Goal: Information Seeking & Learning: Learn about a topic

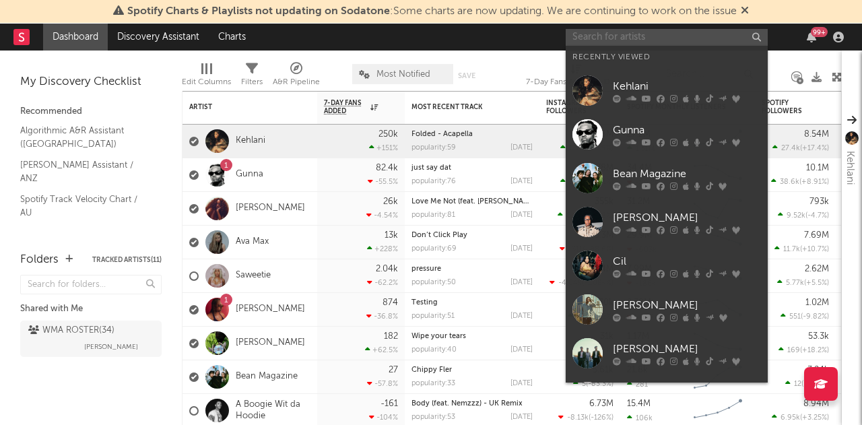
click at [633, 39] on input "text" at bounding box center [666, 37] width 202 height 17
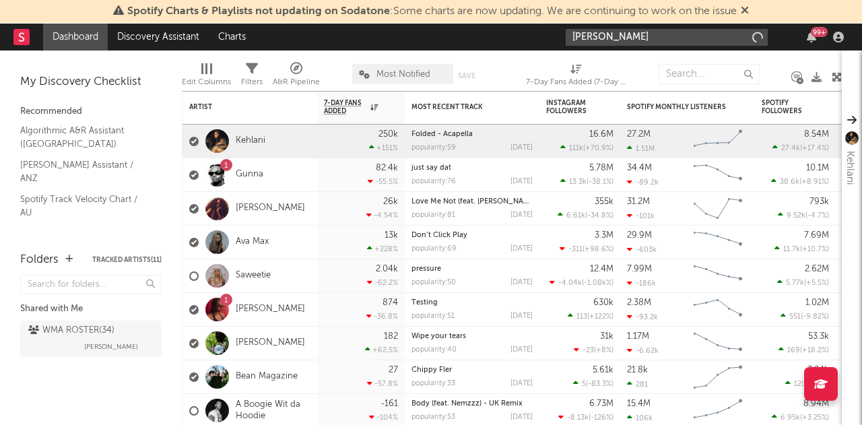
type input "[PERSON_NAME]"
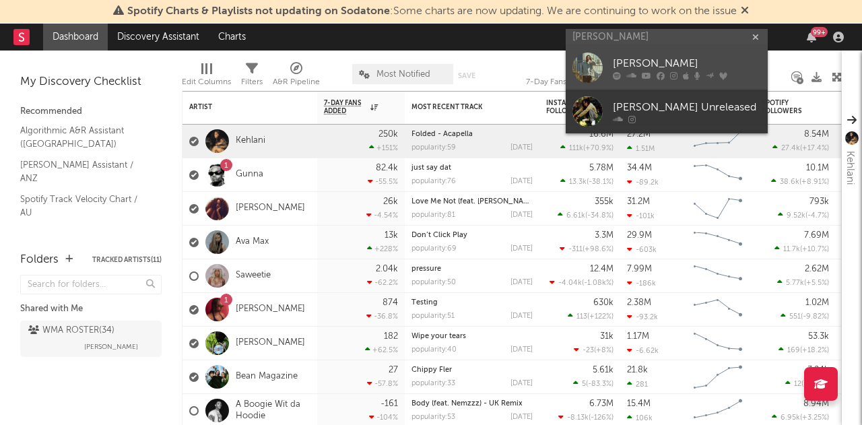
click at [628, 61] on div "[PERSON_NAME]" at bounding box center [686, 64] width 148 height 16
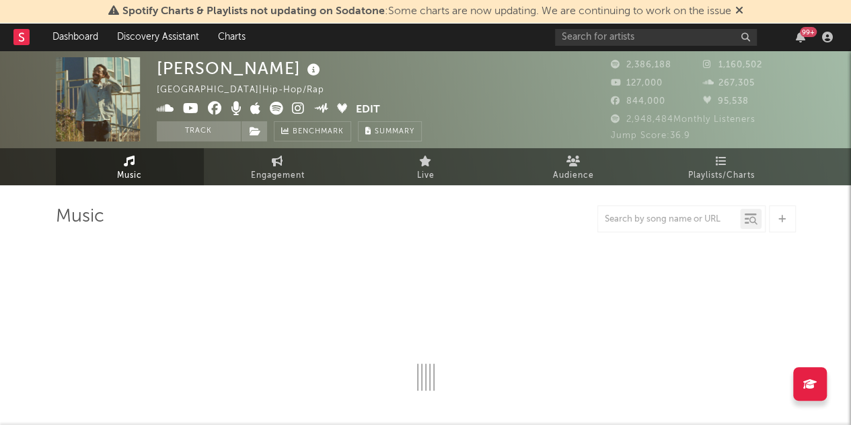
select select "6m"
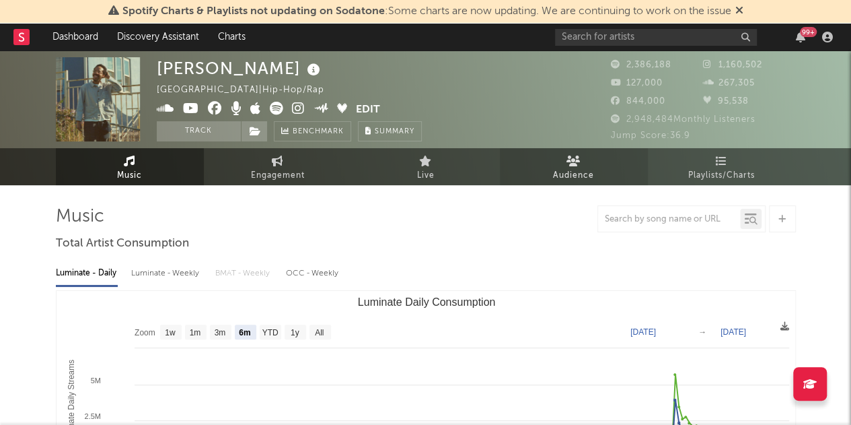
click at [595, 152] on link "Audience" at bounding box center [574, 166] width 148 height 37
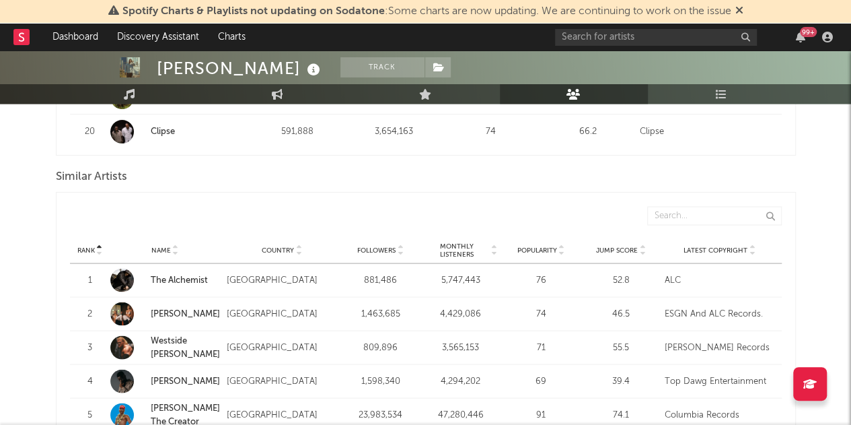
scroll to position [1273, 0]
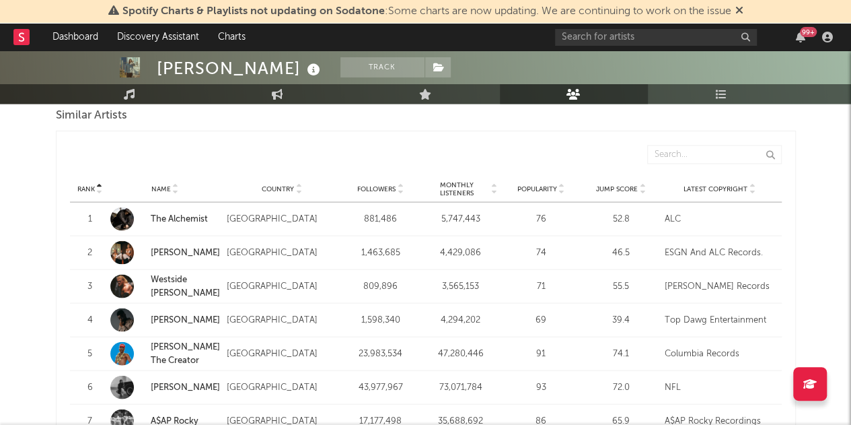
click at [279, 184] on span "Country" at bounding box center [278, 188] width 32 height 8
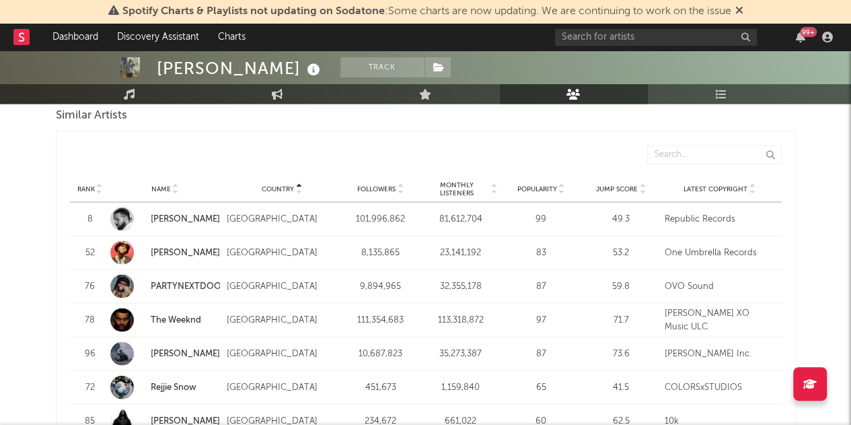
click at [279, 184] on span "Country" at bounding box center [278, 188] width 32 height 8
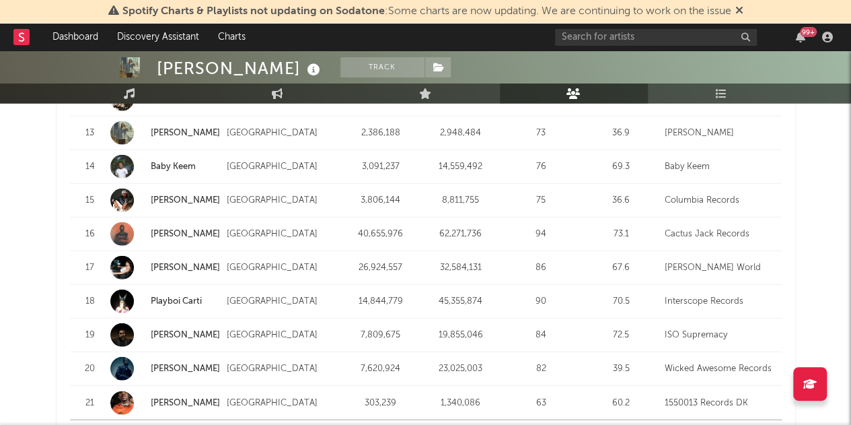
scroll to position [1741, 0]
